Goal: Information Seeking & Learning: Learn about a topic

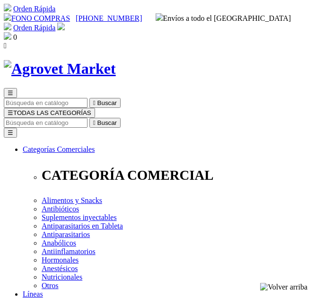
select select "0"
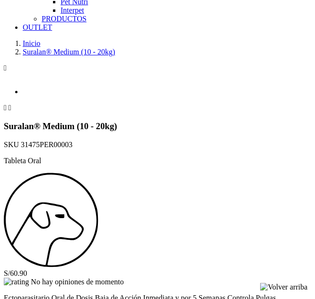
scroll to position [852, 0]
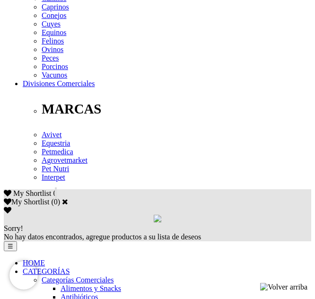
drag, startPoint x: 41, startPoint y: 109, endPoint x: 249, endPoint y: 118, distance: 209.0
copy p "Ectoparasitario Oral de Dosis Baja de Acción Inmediata y por 5 Semanas Controla…"
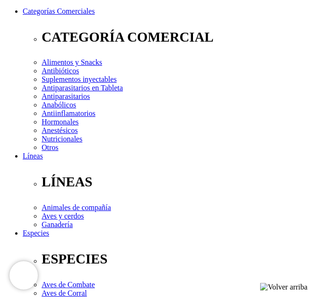
scroll to position [95, 0]
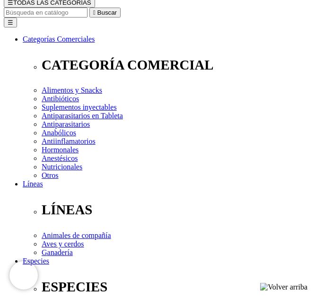
click at [169, 142] on div at bounding box center [118, 23] width 237 height 237
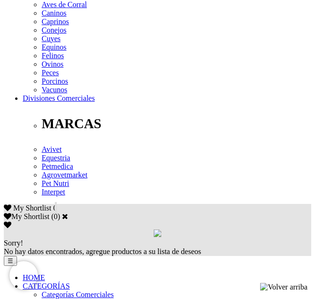
scroll to position [426, 0]
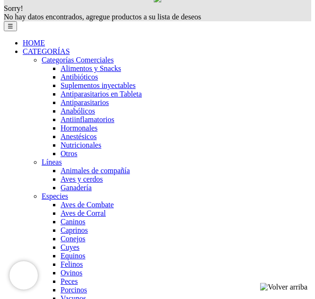
scroll to position [663, 0]
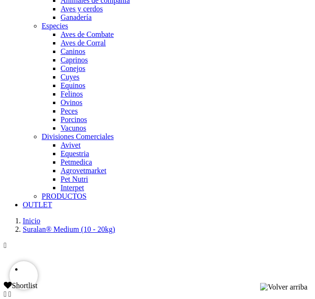
scroll to position [852, 0]
